Goal: Communication & Community: Answer question/provide support

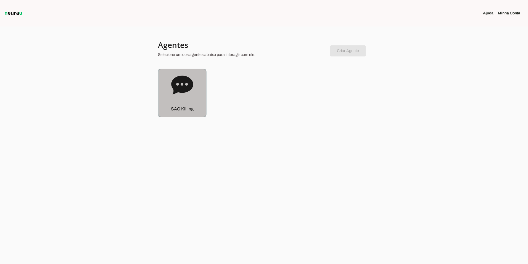
click at [183, 85] on icon at bounding box center [182, 84] width 22 height 19
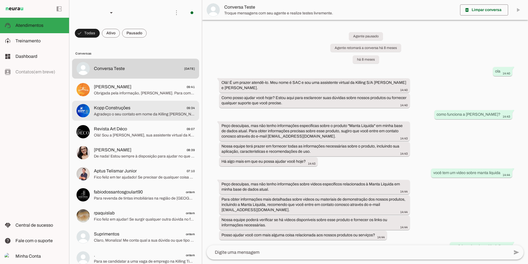
scroll to position [5253, 0]
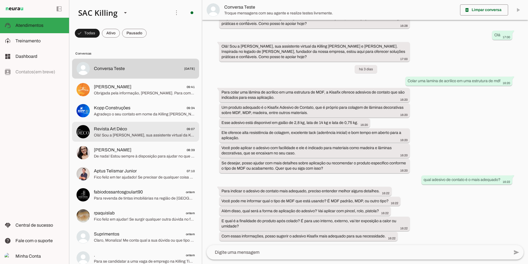
click at [112, 135] on span "Olá! Sou a [PERSON_NAME], sua assistente virtual da Killing [PERSON_NAME] e [PE…" at bounding box center [144, 135] width 101 height 6
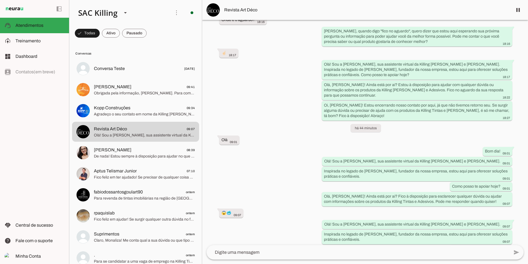
scroll to position [173, 0]
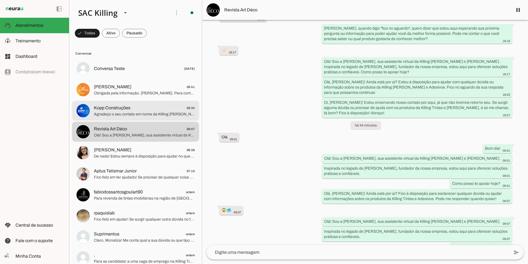
click at [122, 111] on span "Kopp Construções" at bounding box center [112, 107] width 36 height 7
